Goal: Information Seeking & Learning: Learn about a topic

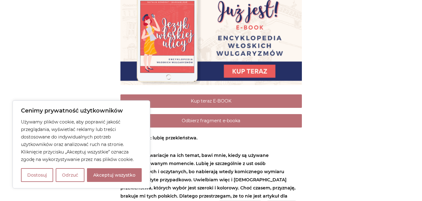
scroll to position [287, 0]
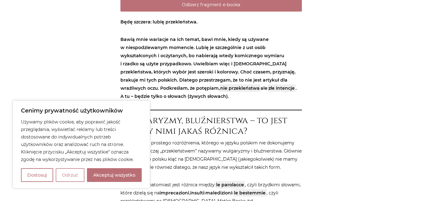
click at [69, 174] on button "Odrzuć" at bounding box center [70, 175] width 29 height 14
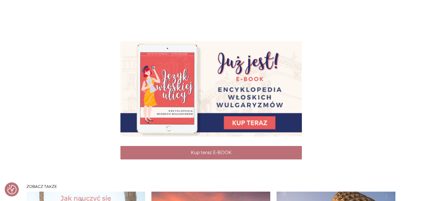
scroll to position [2329, 0]
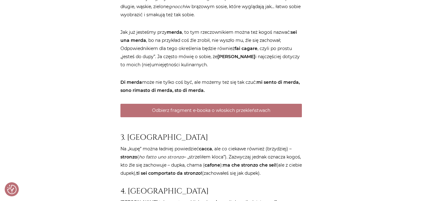
scroll to position [1404, 0]
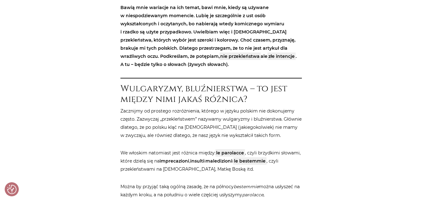
scroll to position [383, 0]
